Goal: Register for event/course

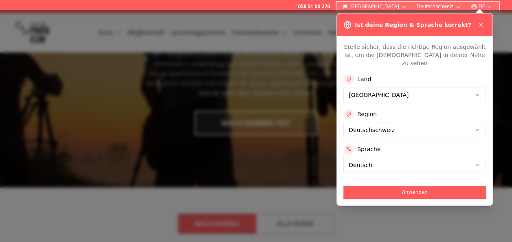
scroll to position [77, 0]
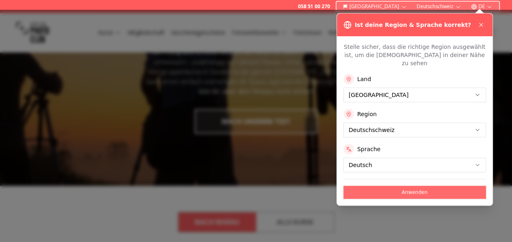
click at [380, 186] on button "Anwenden" at bounding box center [414, 192] width 143 height 13
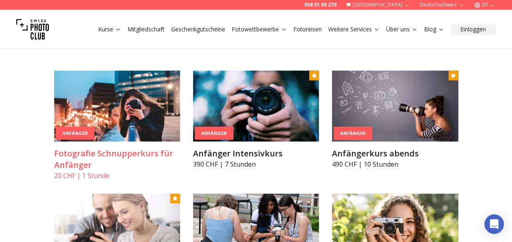
scroll to position [456, 0]
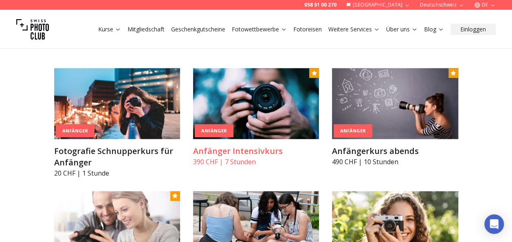
click at [236, 152] on h3 "Anfänger Intensivkurs" at bounding box center [256, 150] width 126 height 11
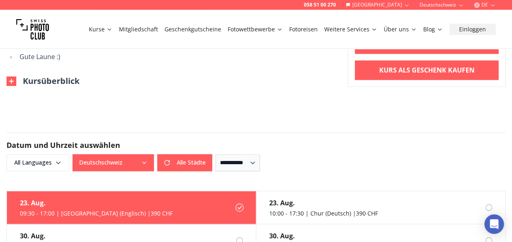
scroll to position [579, 0]
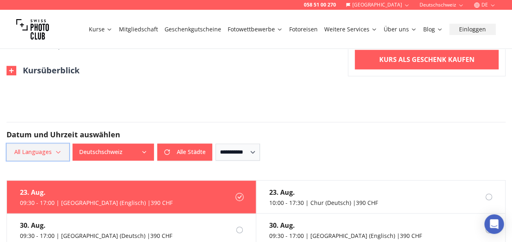
click at [56, 151] on icon "button" at bounding box center [58, 152] width 4 height 2
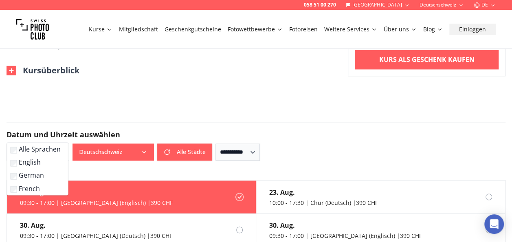
click at [33, 176] on label "German" at bounding box center [36, 175] width 51 height 10
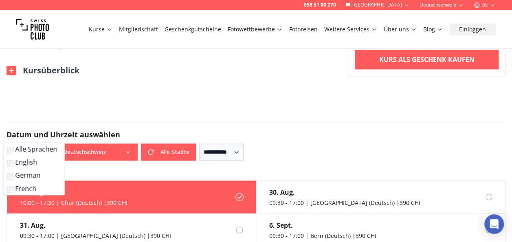
click at [126, 149] on icon "button" at bounding box center [128, 152] width 7 height 7
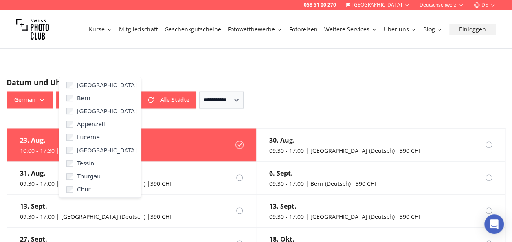
scroll to position [649, 0]
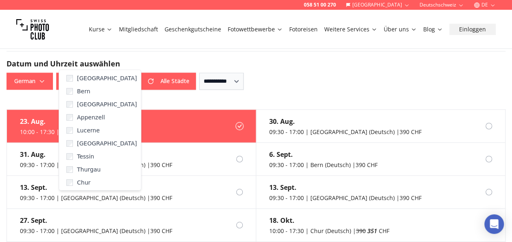
click at [172, 77] on form "**********" at bounding box center [256, 70] width 512 height 78
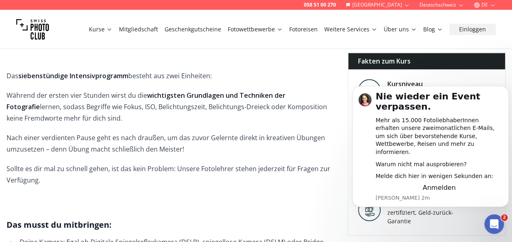
scroll to position [331, 0]
